Goal: Information Seeking & Learning: Understand process/instructions

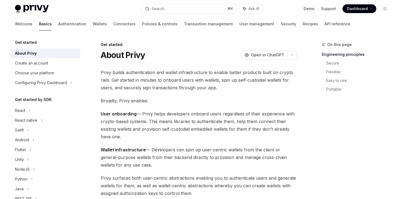
scroll to position [74, 0]
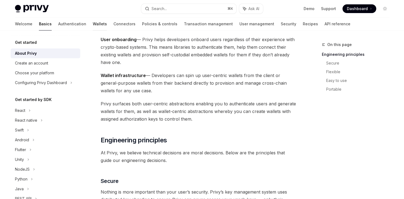
click at [93, 23] on link "Wallets" at bounding box center [100, 23] width 14 height 13
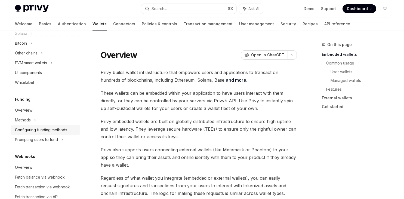
scroll to position [161, 0]
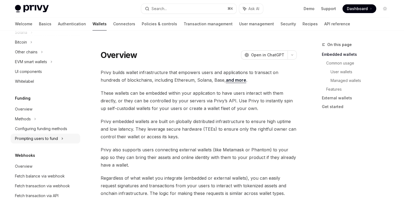
click at [37, 55] on div "Prompting users to fund" at bounding box center [26, 52] width 23 height 7
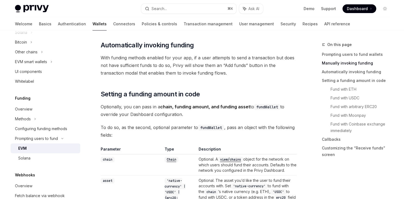
scroll to position [393, 0]
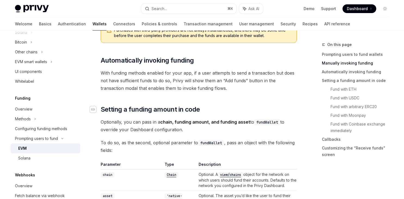
click at [93, 109] on icon "Navigate to header" at bounding box center [93, 109] width 4 height 3
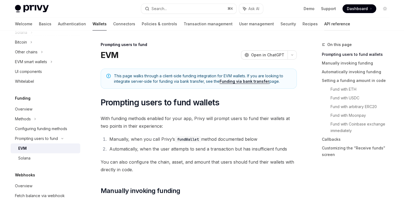
click at [324, 22] on link "API reference" at bounding box center [337, 23] width 26 height 13
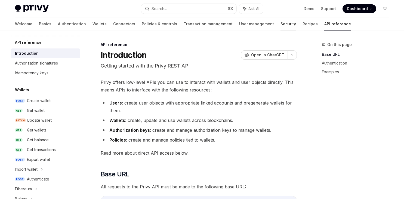
click at [280, 29] on link "Security" at bounding box center [287, 23] width 15 height 13
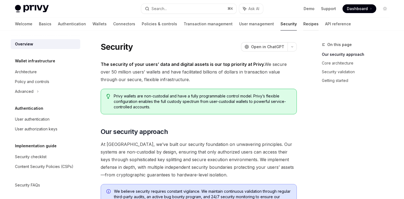
click at [303, 29] on link "Recipes" at bounding box center [310, 23] width 15 height 13
type textarea "*"
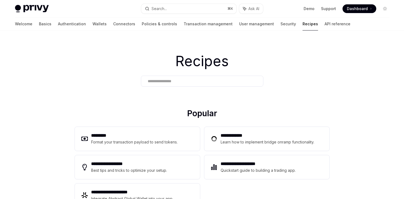
click at [174, 78] on input "text" at bounding box center [202, 81] width 109 height 6
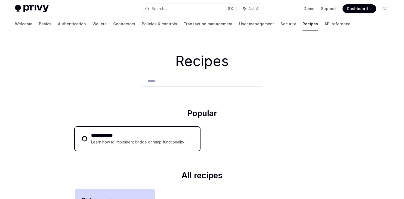
type input "*****"
click at [116, 135] on h2 "**********" at bounding box center [138, 135] width 95 height 7
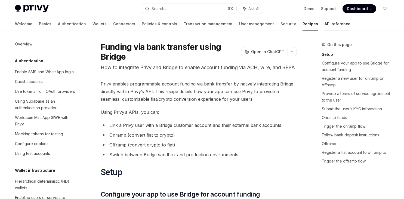
click at [324, 25] on link "API reference" at bounding box center [337, 23] width 26 height 13
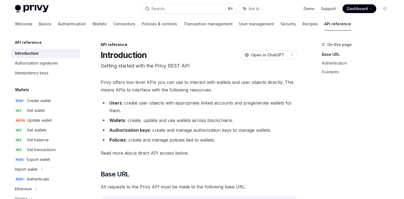
click at [302, 25] on link "Recipes" at bounding box center [309, 23] width 15 height 13
type textarea "*"
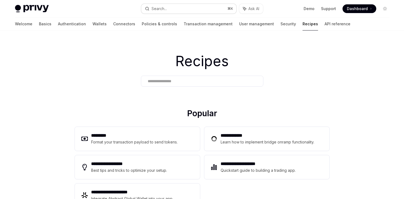
click at [173, 12] on button "Search... ⌘ K" at bounding box center [188, 9] width 95 height 10
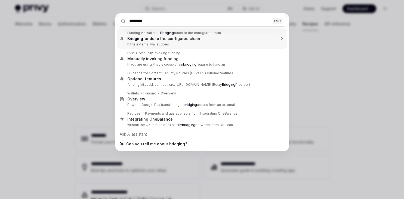
type input "*******"
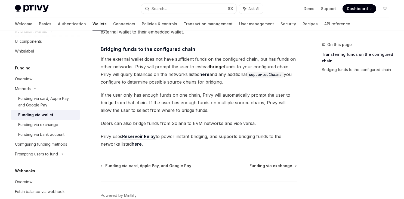
scroll to position [167, 0]
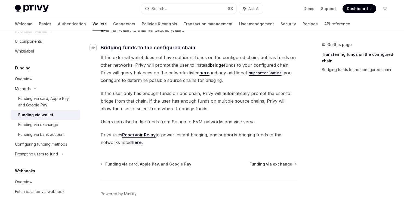
click at [92, 48] on icon "Navigate to header" at bounding box center [93, 47] width 4 height 3
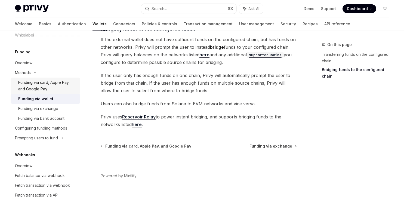
scroll to position [198, 0]
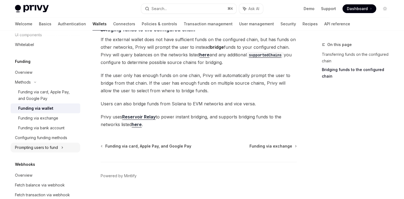
click at [37, 18] on div "Prompting users to fund" at bounding box center [26, 15] width 23 height 7
type textarea "*"
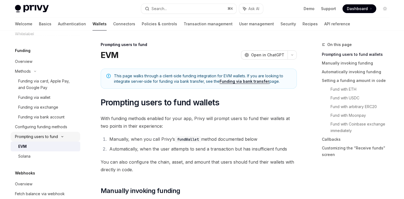
scroll to position [211, 0]
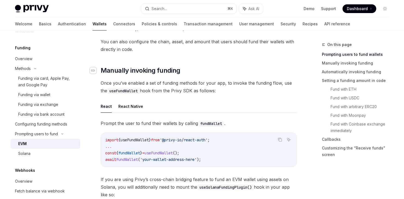
click at [94, 70] on icon "Navigate to header" at bounding box center [93, 70] width 4 height 2
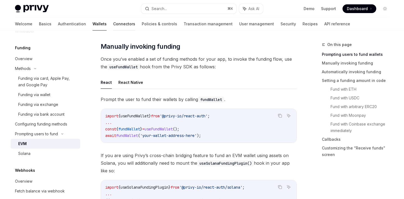
scroll to position [145, 0]
